Goal: Information Seeking & Learning: Compare options

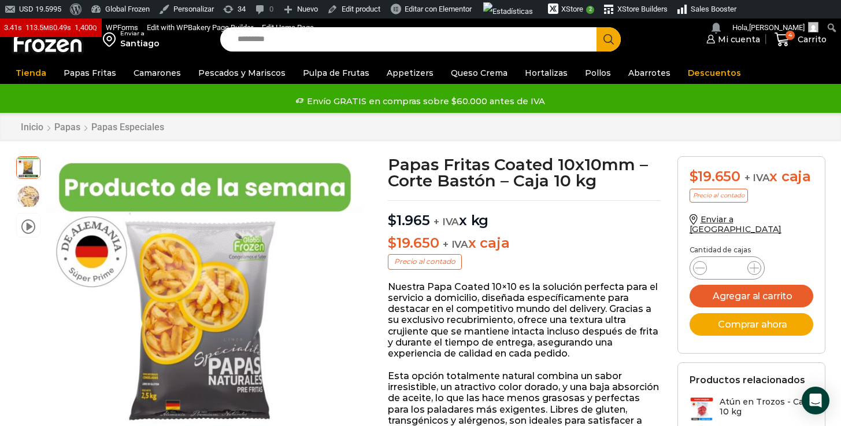
scroll to position [21, 0]
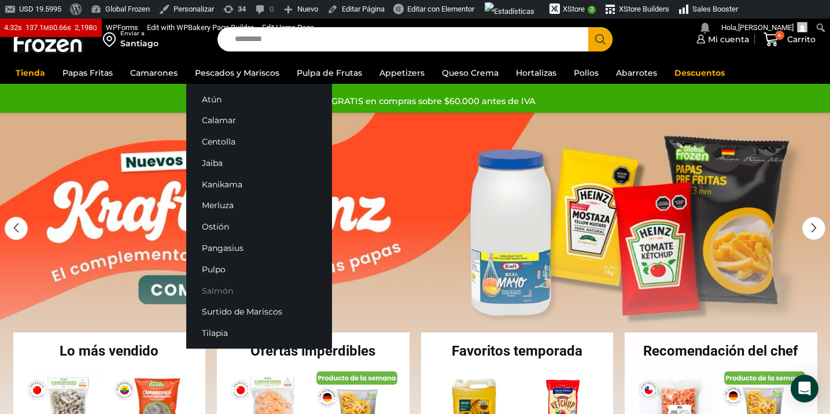
click at [220, 293] on link "Salmón" at bounding box center [259, 290] width 146 height 21
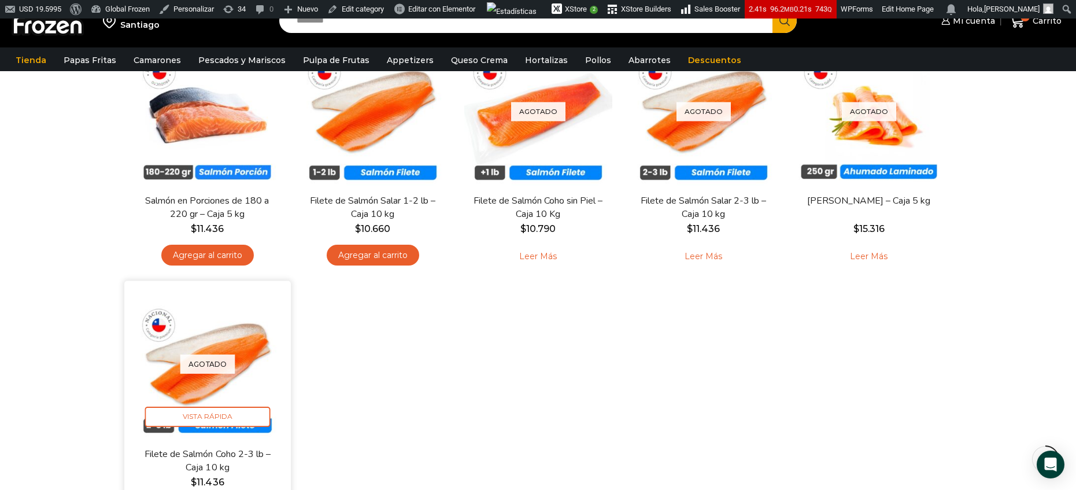
scroll to position [194, 0]
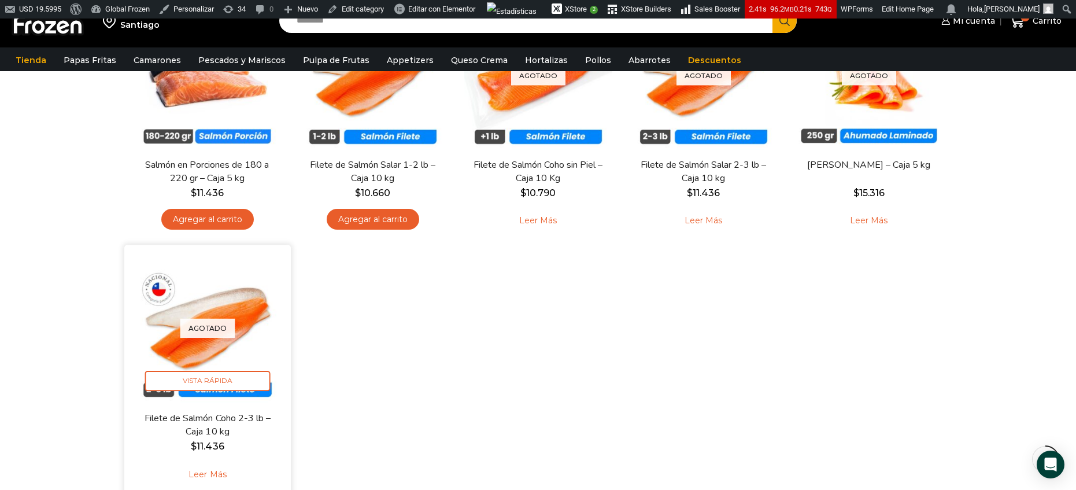
click at [209, 414] on link "Leer más" at bounding box center [207, 474] width 73 height 25
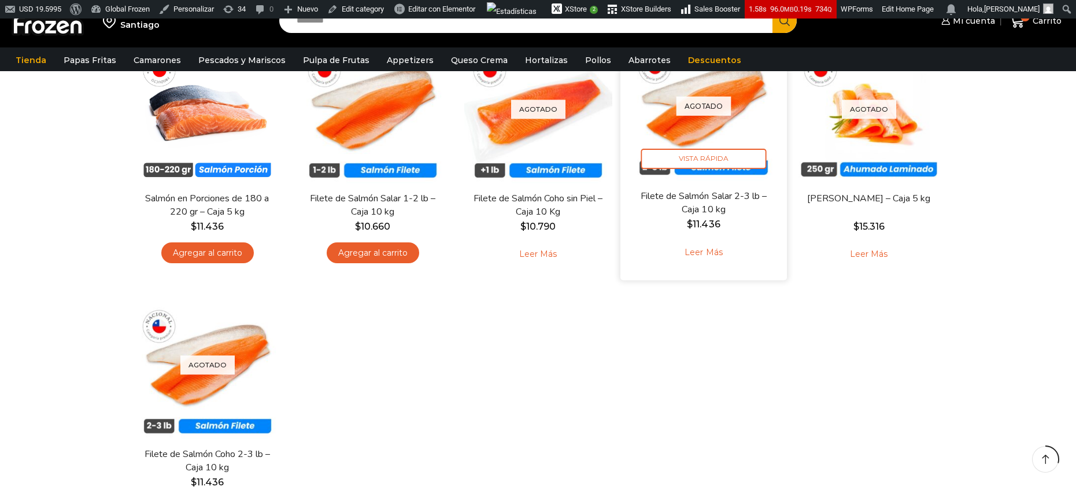
scroll to position [160, 0]
click at [709, 248] on link "Leer más" at bounding box center [703, 253] width 73 height 25
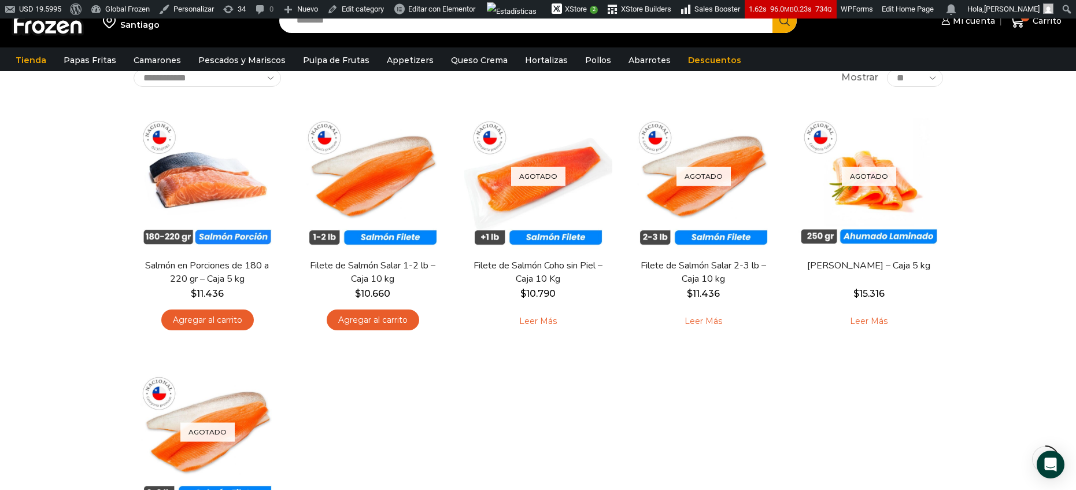
scroll to position [94, 0]
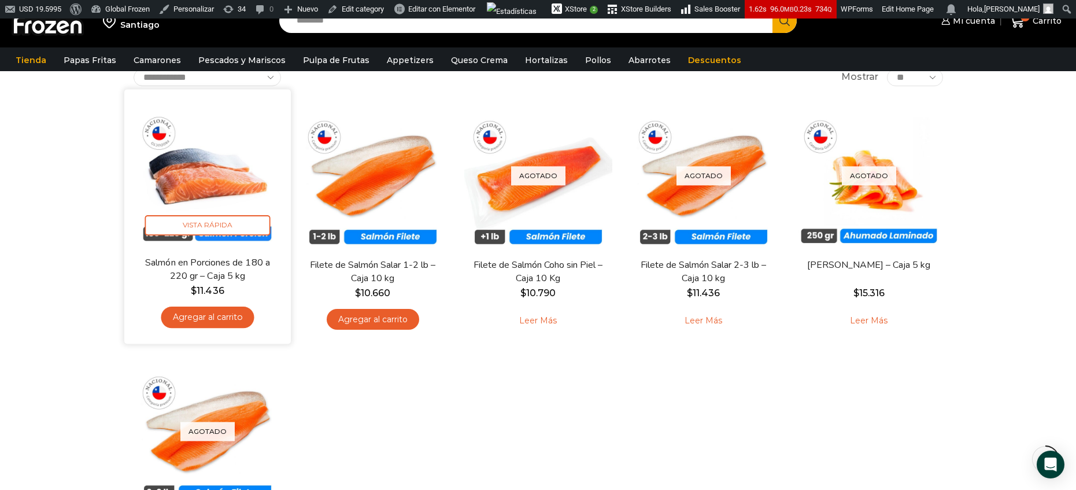
click at [201, 168] on img at bounding box center [207, 172] width 149 height 149
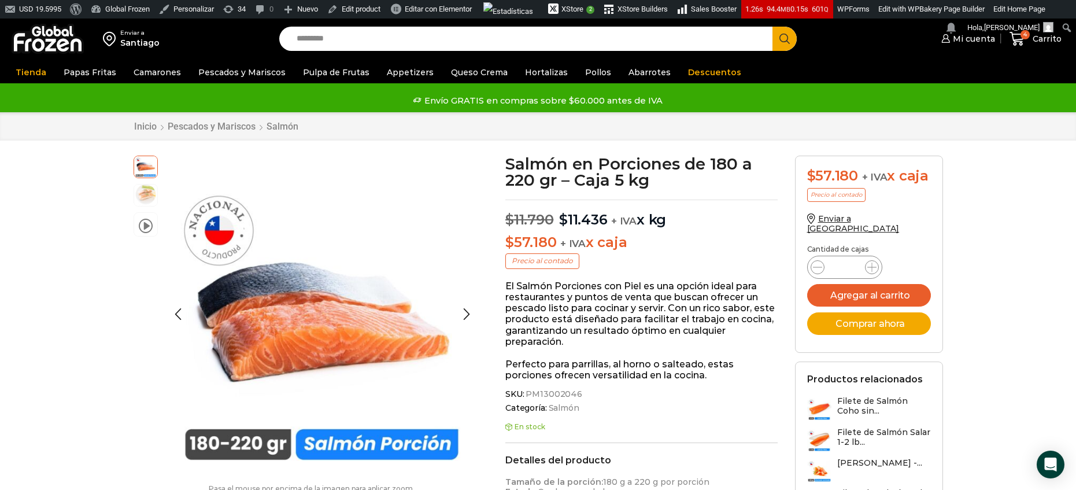
click at [149, 195] on img at bounding box center [145, 194] width 23 height 23
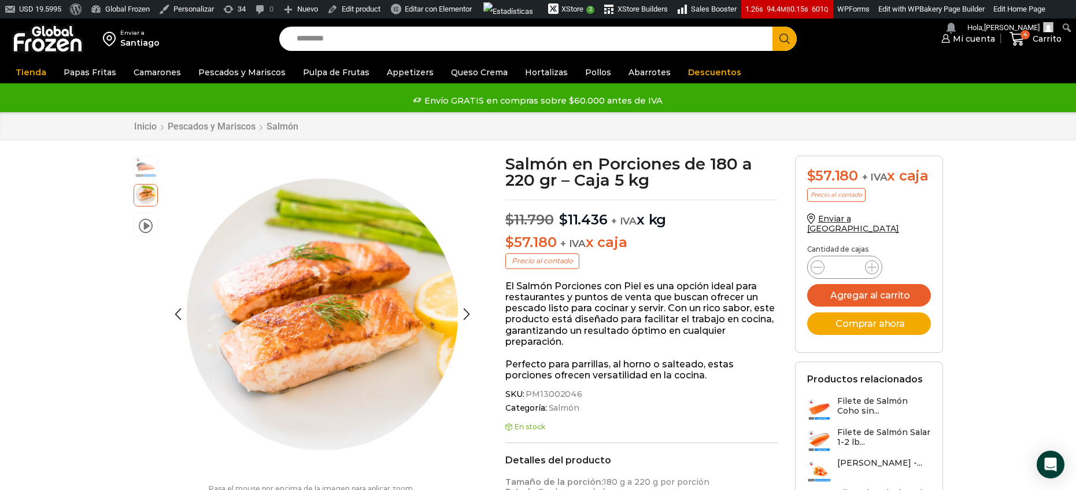
click at [139, 161] on img at bounding box center [145, 165] width 23 height 23
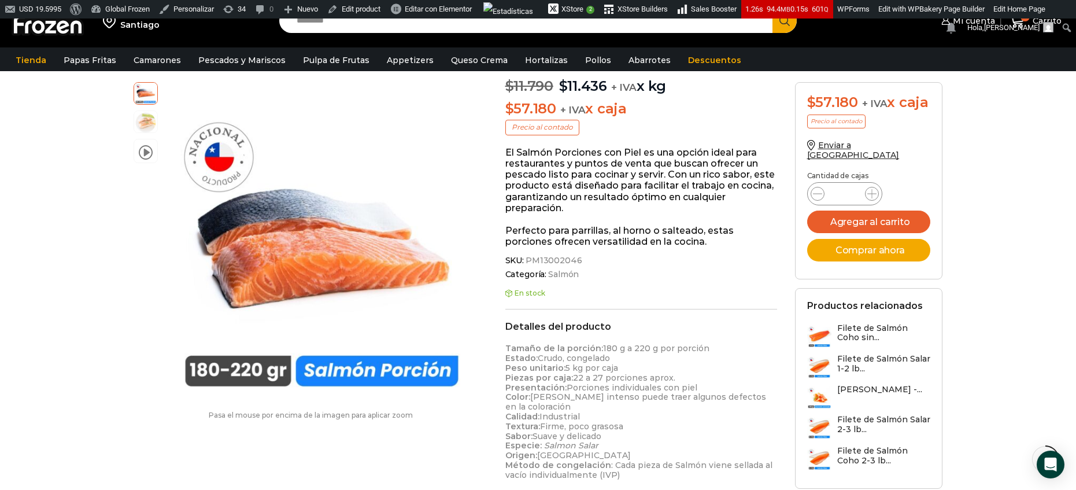
scroll to position [152, 0]
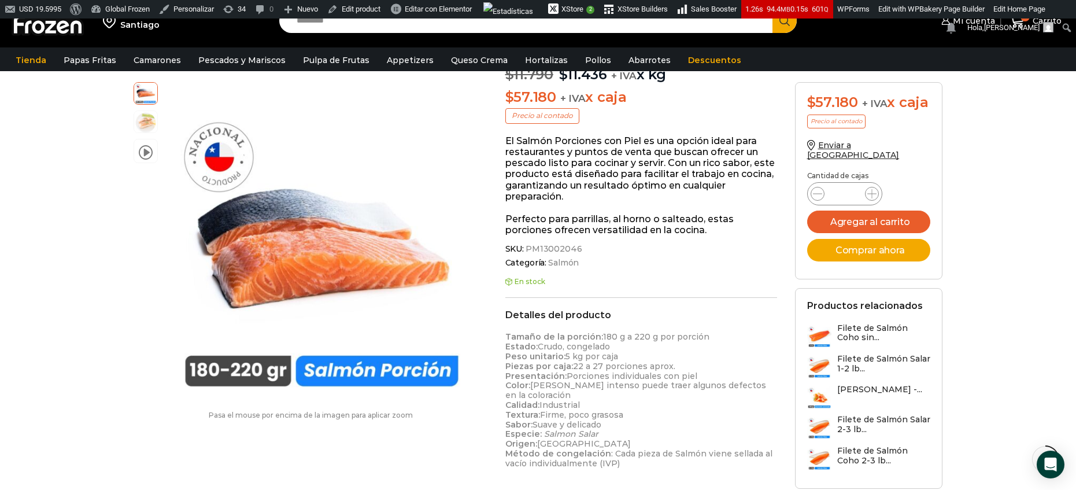
click at [88, 257] on div "Enviar a [GEOGRAPHIC_DATA] Search input Search Mi cuenta Pedidos" at bounding box center [538, 359] width 1076 height 984
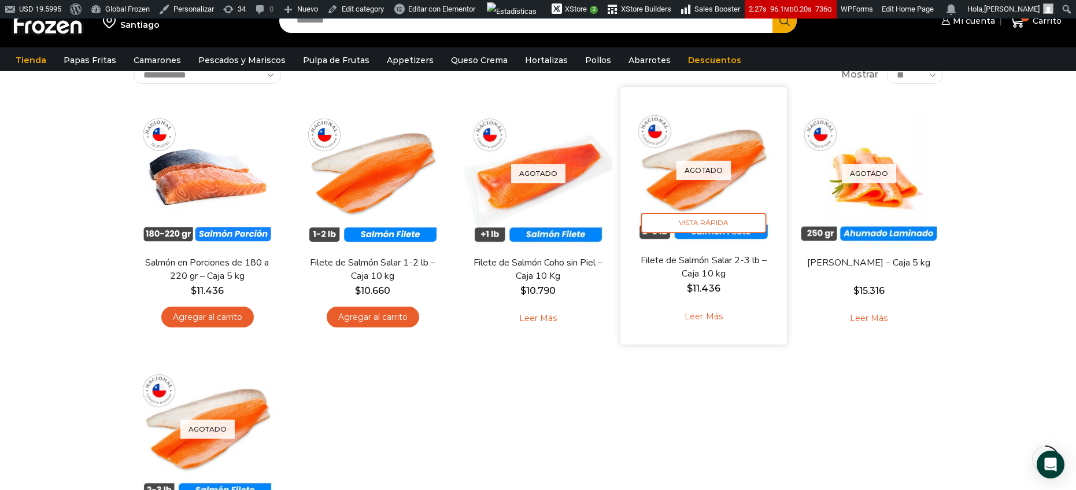
scroll to position [95, 0]
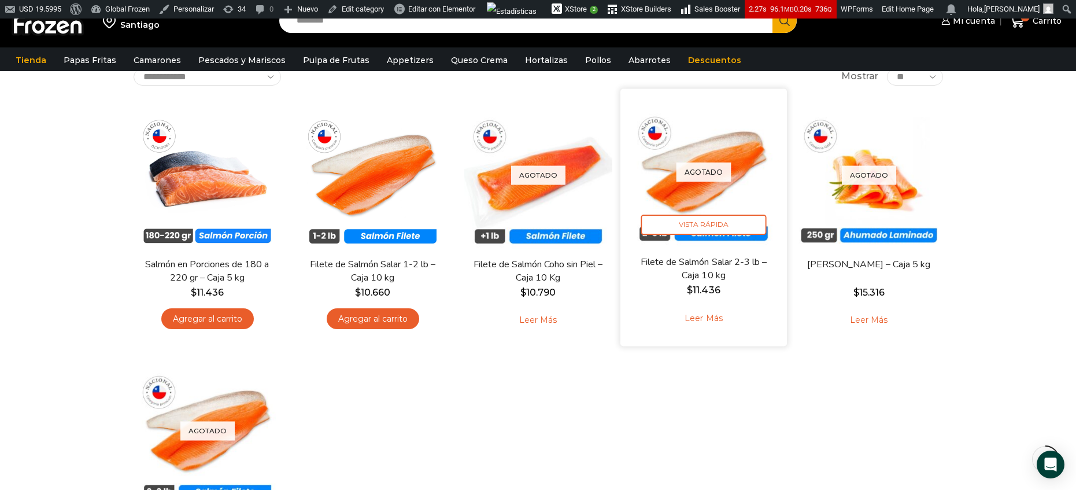
click at [709, 320] on link "Leer más" at bounding box center [703, 318] width 73 height 25
